Goal: Task Accomplishment & Management: Manage account settings

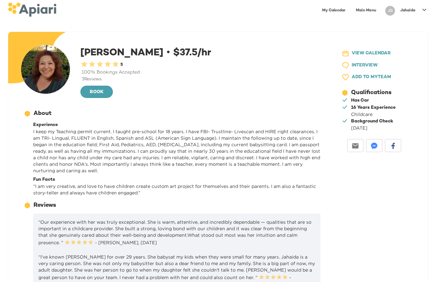
click at [365, 10] on link "Main Menu" at bounding box center [366, 10] width 28 height 13
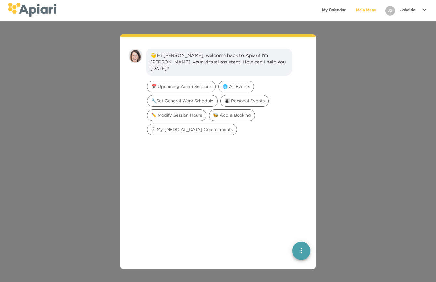
scroll to position [9, 0]
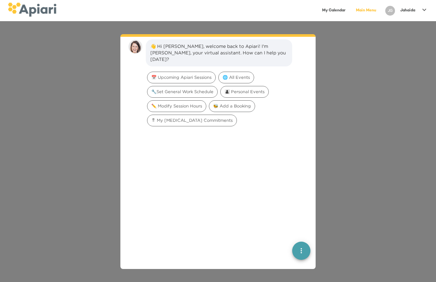
click at [337, 8] on link "My Calendar" at bounding box center [333, 10] width 31 height 13
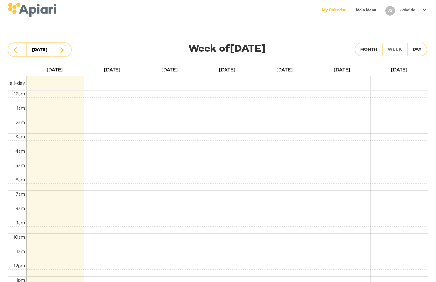
click at [410, 8] on p "Jahaida" at bounding box center [407, 11] width 15 height 6
click at [255, 15] on div at bounding box center [218, 141] width 436 height 282
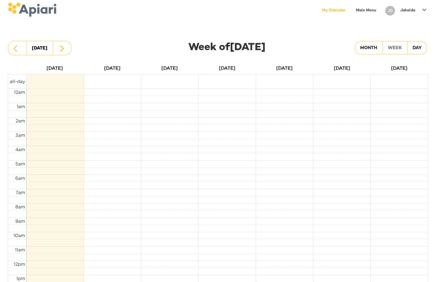
click at [421, 7] on icon at bounding box center [424, 10] width 8 height 8
click at [403, 38] on p "Log Out" at bounding box center [395, 37] width 21 height 8
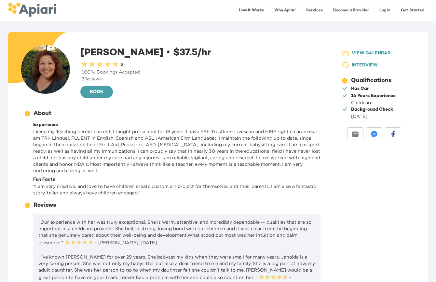
click at [384, 9] on link "Log In" at bounding box center [385, 10] width 19 height 13
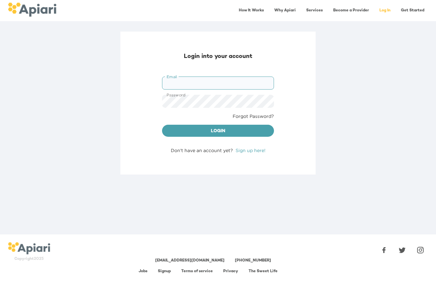
click at [177, 84] on input "Email" at bounding box center [218, 82] width 112 height 13
type input "**********"
click at [162, 125] on button "Login" at bounding box center [218, 131] width 112 height 12
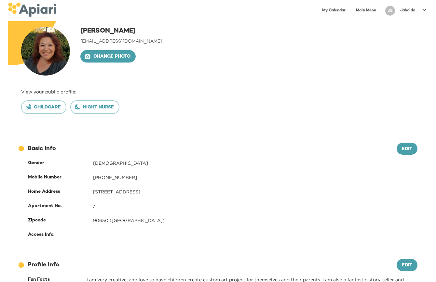
scroll to position [17, 0]
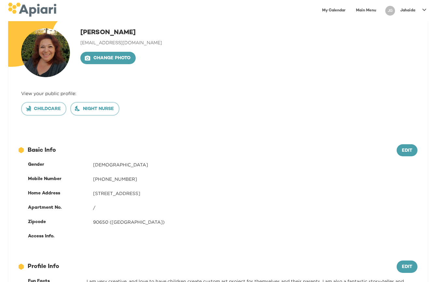
click at [335, 8] on link "My Calendar" at bounding box center [333, 10] width 31 height 13
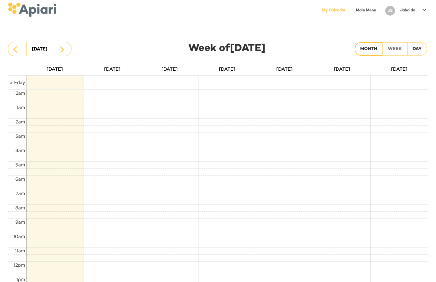
scroll to position [1, 0]
click at [370, 49] on div "Month" at bounding box center [368, 49] width 17 height 8
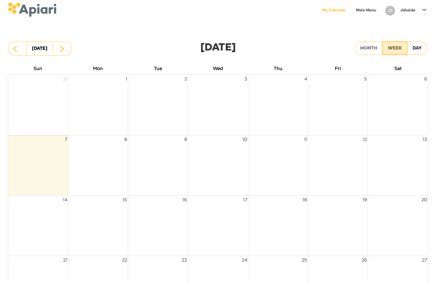
click at [395, 47] on div "Week" at bounding box center [395, 49] width 14 height 8
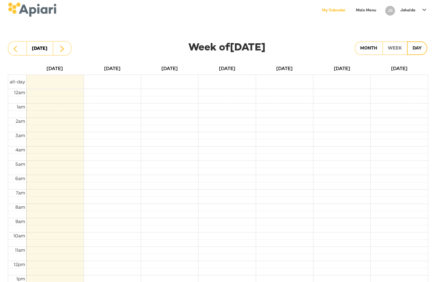
click at [420, 47] on div "Day" at bounding box center [417, 49] width 9 height 8
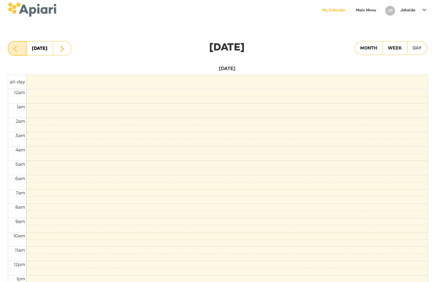
click at [18, 48] on icon "button" at bounding box center [17, 49] width 8 height 8
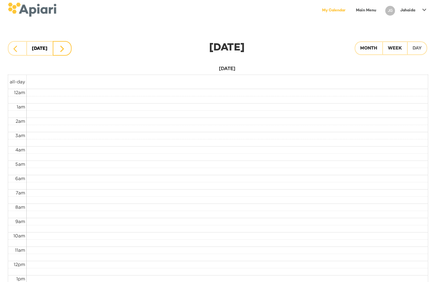
click at [61, 49] on icon "button" at bounding box center [62, 49] width 8 height 8
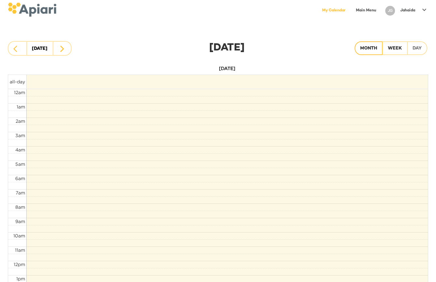
click at [369, 50] on div "Month" at bounding box center [368, 49] width 17 height 8
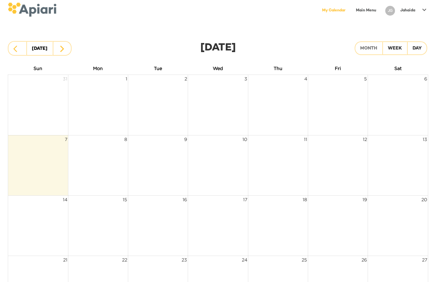
click at [405, 9] on p "Jahaida" at bounding box center [407, 11] width 15 height 6
click at [358, 8] on div at bounding box center [218, 141] width 436 height 282
click at [336, 10] on link "My Calendar" at bounding box center [333, 10] width 31 height 13
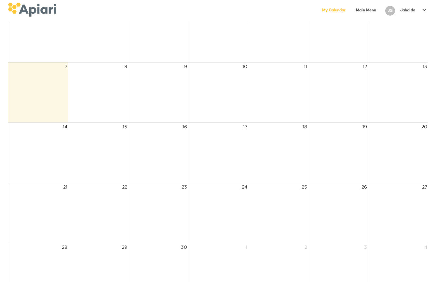
scroll to position [75, 0]
click at [91, 191] on td at bounding box center [98, 212] width 60 height 60
click at [124, 186] on span "22" at bounding box center [124, 186] width 7 height 8
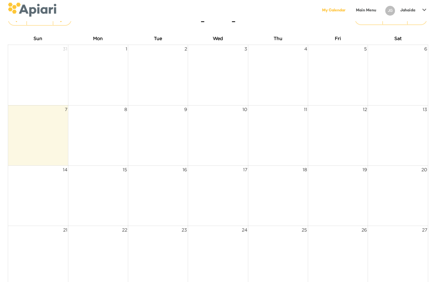
scroll to position [0, 0]
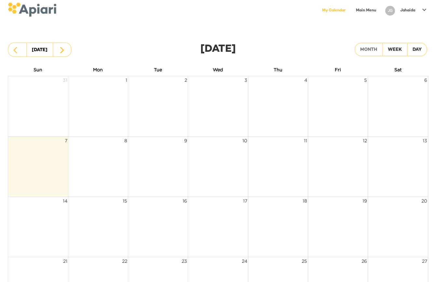
click at [341, 9] on link "My Calendar" at bounding box center [333, 10] width 31 height 13
click at [16, 50] on icon "button" at bounding box center [17, 50] width 8 height 8
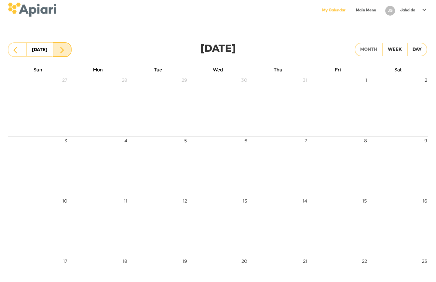
click at [67, 50] on button "button" at bounding box center [62, 49] width 19 height 15
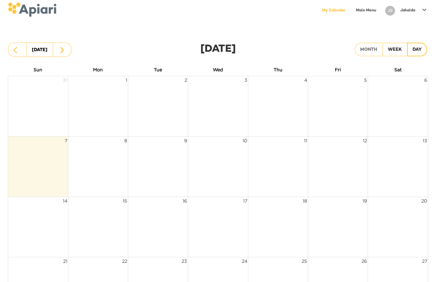
click at [418, 49] on div "Day" at bounding box center [417, 50] width 9 height 8
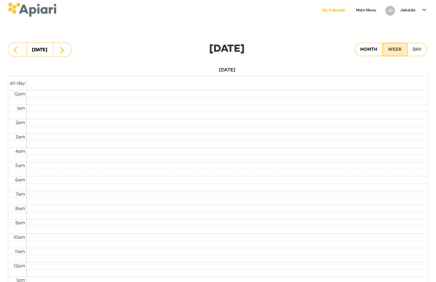
click at [390, 48] on div "Week" at bounding box center [395, 50] width 14 height 8
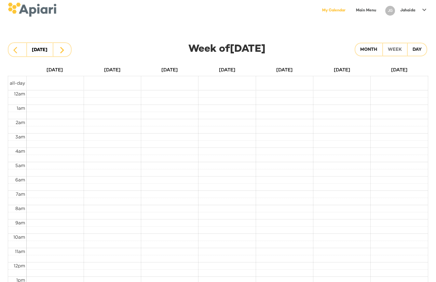
click at [362, 9] on link "Main Menu" at bounding box center [366, 10] width 28 height 13
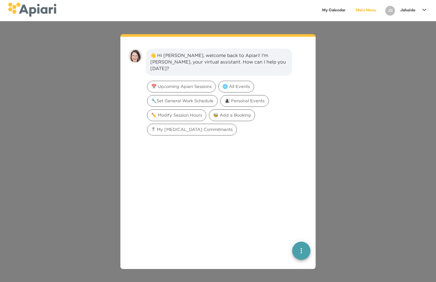
scroll to position [9, 0]
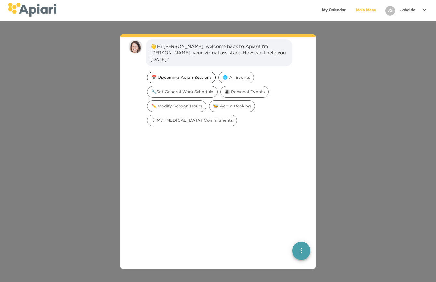
click at [180, 74] on span "📅 Upcoming Apiari Sessions" at bounding box center [181, 77] width 68 height 6
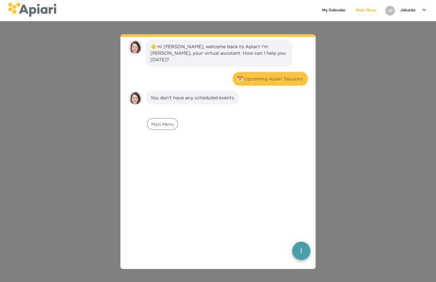
scroll to position [14, 0]
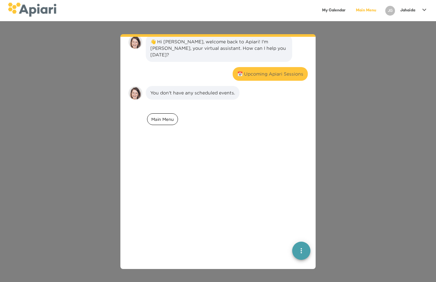
click at [169, 116] on span "Main Menu" at bounding box center [162, 119] width 30 height 6
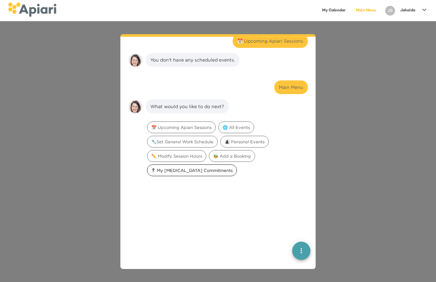
scroll to position [100, 0]
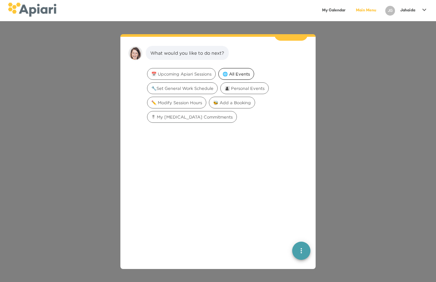
click at [241, 71] on span "🌐 All Events" at bounding box center [236, 74] width 35 height 6
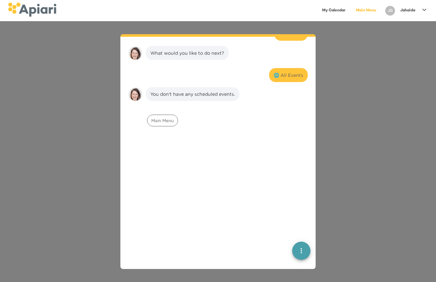
scroll to position [111, 0]
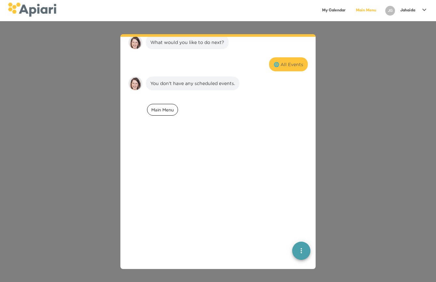
click at [158, 107] on span "Main Menu" at bounding box center [162, 110] width 30 height 6
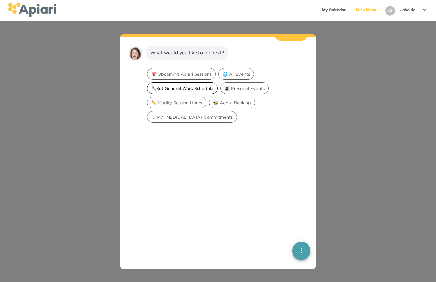
scroll to position [186, 0]
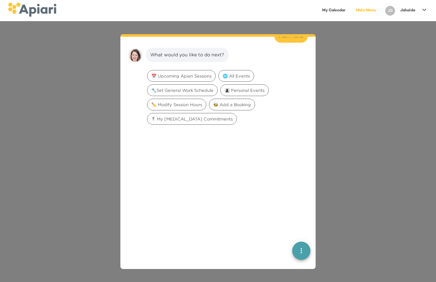
click at [303, 250] on icon "quick menu" at bounding box center [301, 251] width 8 height 8
click at [299, 249] on icon "quick menu" at bounding box center [301, 251] width 8 height 8
drag, startPoint x: 301, startPoint y: 213, endPoint x: 281, endPoint y: 80, distance: 134.7
click at [297, 127] on div at bounding box center [218, 235] width 185 height 216
click at [227, 102] on span "🐝 Add a Booking" at bounding box center [232, 105] width 46 height 6
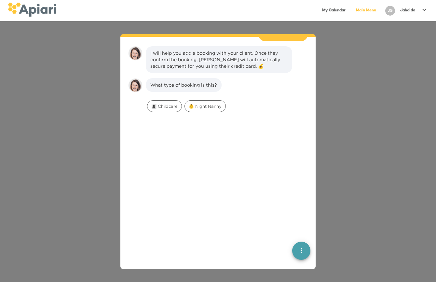
scroll to position [231, 0]
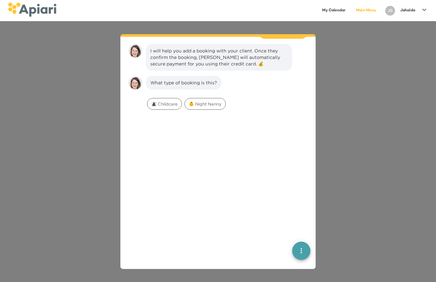
click at [302, 251] on icon "quick menu" at bounding box center [301, 251] width 8 height 8
click at [304, 226] on img "button" at bounding box center [301, 227] width 7 height 7
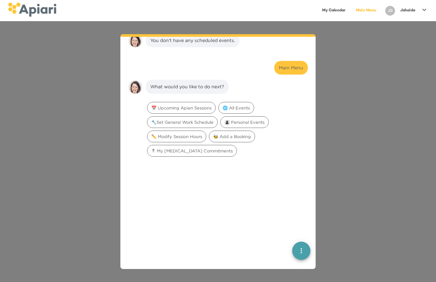
scroll to position [153, 0]
click at [300, 249] on icon "quick menu" at bounding box center [301, 251] width 8 height 8
click at [300, 226] on img "button" at bounding box center [301, 227] width 7 height 7
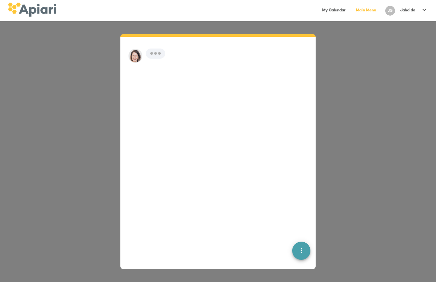
scroll to position [9, 0]
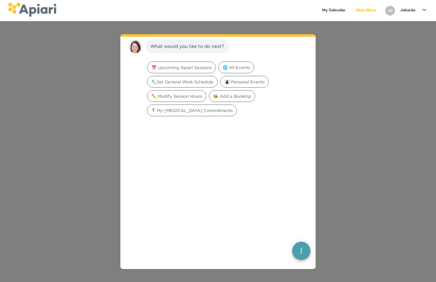
click at [336, 10] on link "My Calendar" at bounding box center [333, 10] width 31 height 13
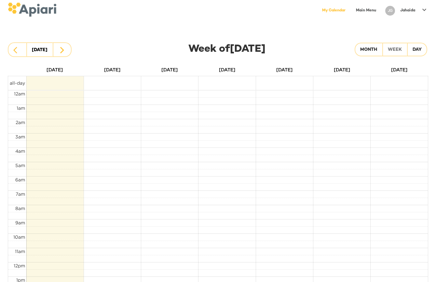
click at [413, 11] on p "Jahaida" at bounding box center [407, 11] width 15 height 6
click at [396, 36] on p "Log Out" at bounding box center [395, 37] width 21 height 8
